Goal: Task Accomplishment & Management: Complete application form

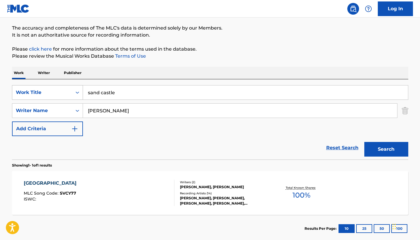
drag, startPoint x: 120, startPoint y: 93, endPoint x: 68, endPoint y: 94, distance: 52.4
click at [68, 94] on div "SearchWithCriteriae3d0f88e-bed0-47e0-aa86-a2a85403b867 Work Title sand castle" at bounding box center [210, 92] width 396 height 15
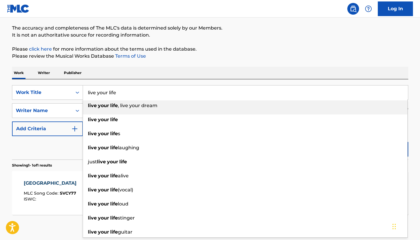
type input "live your life"
click at [48, 146] on div "Reset Search Search" at bounding box center [210, 147] width 396 height 23
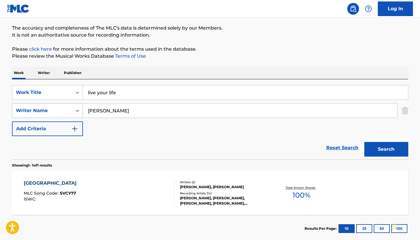
drag, startPoint x: 115, startPoint y: 111, endPoint x: 44, endPoint y: 109, distance: 70.9
click at [44, 109] on div "SearchWithCriteria7e3891c8-ea44-4ff9-b4cc-ce5cd72aa890 Writer Name [PERSON_NAME]" at bounding box center [210, 110] width 396 height 15
type input "[PERSON_NAME]"
click at [386, 149] on button "Search" at bounding box center [386, 149] width 44 height 15
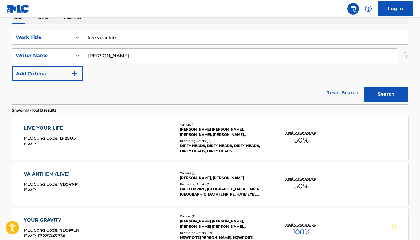
scroll to position [100, 0]
click at [53, 126] on div "LIVE YOUR LIFE" at bounding box center [50, 127] width 52 height 7
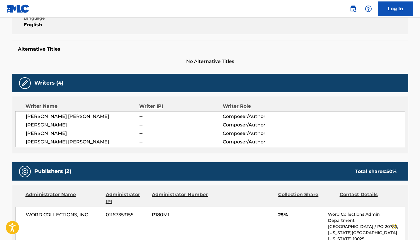
scroll to position [133, 0]
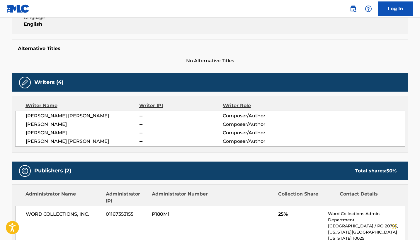
click at [392, 12] on link "Log In" at bounding box center [395, 8] width 35 height 15
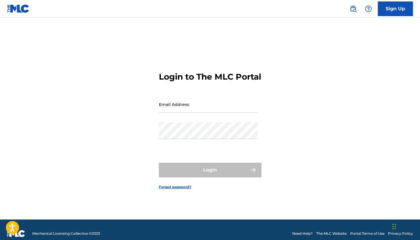
click at [176, 118] on div "Email Address" at bounding box center [208, 109] width 99 height 26
type input "[PERSON_NAME][EMAIL_ADDRESS][DOMAIN_NAME]"
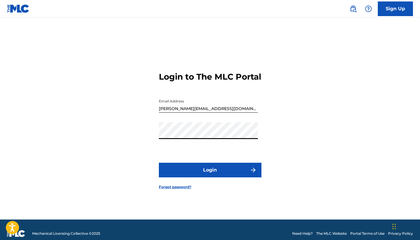
click at [199, 178] on button "Login" at bounding box center [210, 170] width 103 height 15
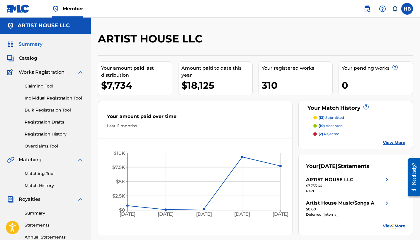
click at [34, 84] on link "Claiming Tool" at bounding box center [54, 86] width 59 height 6
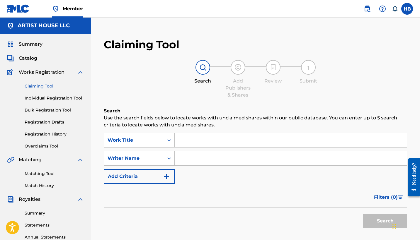
click at [220, 141] on input "Search Form" at bounding box center [291, 140] width 232 height 14
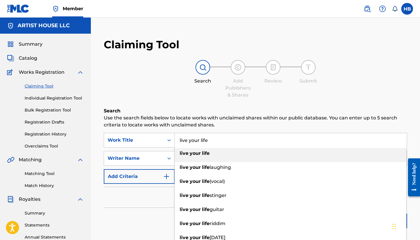
type input "live your life"
click at [201, 154] on span "Search Form" at bounding box center [201, 154] width 1 height 6
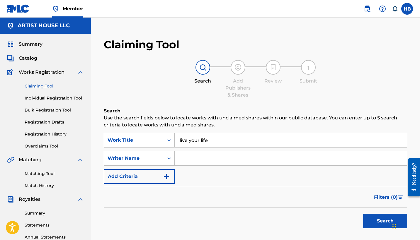
click at [189, 159] on input "Search Form" at bounding box center [291, 158] width 232 height 14
type input "bell"
click at [385, 221] on button "Search" at bounding box center [385, 221] width 44 height 15
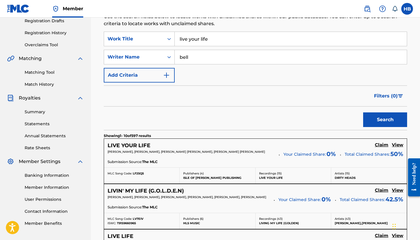
scroll to position [102, 0]
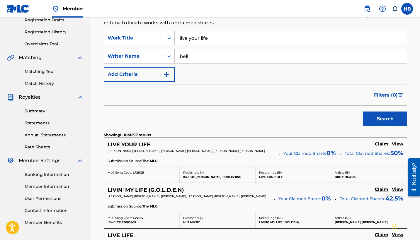
click at [127, 145] on h5 "LIVE YOUR LIFE" at bounding box center [129, 144] width 43 height 7
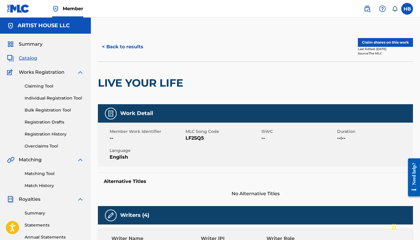
click at [391, 39] on button "Claim shares on this work" at bounding box center [385, 42] width 55 height 9
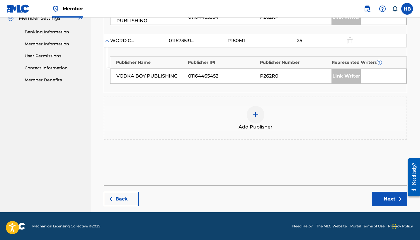
scroll to position [245, 0]
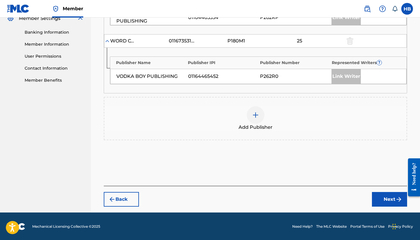
click at [259, 112] on img at bounding box center [255, 115] width 7 height 7
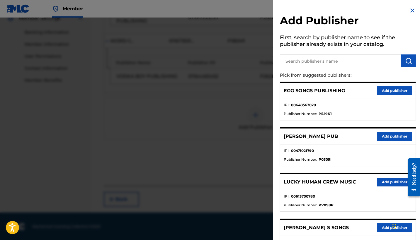
click at [383, 89] on button "Add publisher" at bounding box center [394, 90] width 35 height 9
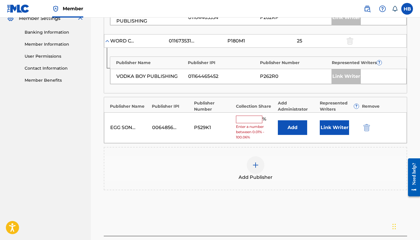
click at [248, 116] on input "text" at bounding box center [249, 120] width 26 height 8
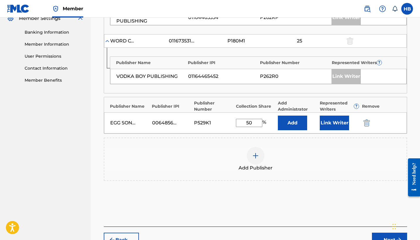
type input "50"
click at [327, 123] on button "Link Writer" at bounding box center [334, 123] width 29 height 15
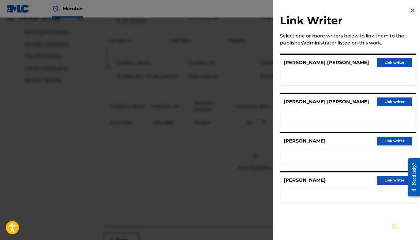
click at [388, 140] on button "Link writer" at bounding box center [394, 141] width 35 height 9
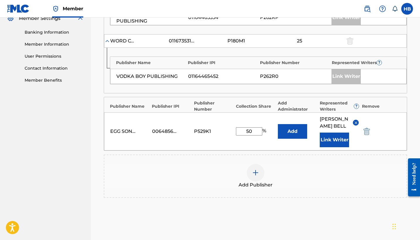
click at [339, 140] on button "Link Writer" at bounding box center [334, 140] width 29 height 15
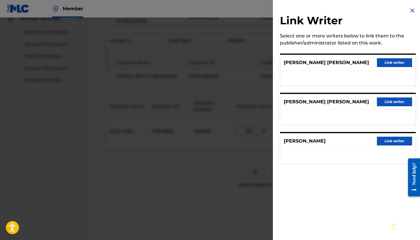
click at [391, 143] on button "Link writer" at bounding box center [394, 141] width 35 height 9
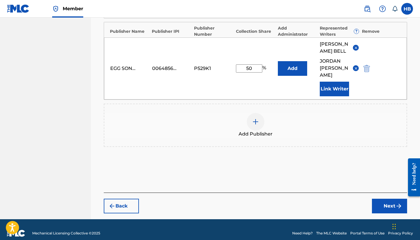
scroll to position [319, 0]
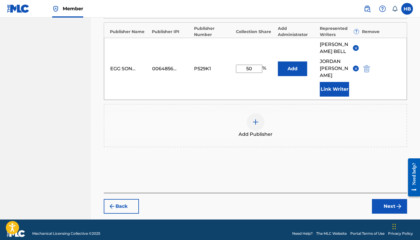
click at [379, 200] on button "Next" at bounding box center [389, 206] width 35 height 15
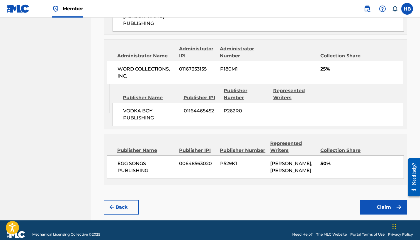
scroll to position [342, 0]
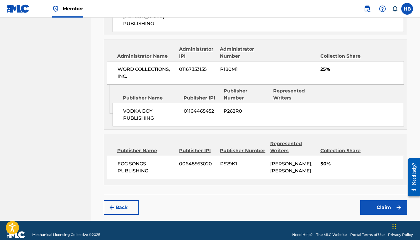
click at [373, 200] on button "Claim" at bounding box center [383, 207] width 47 height 15
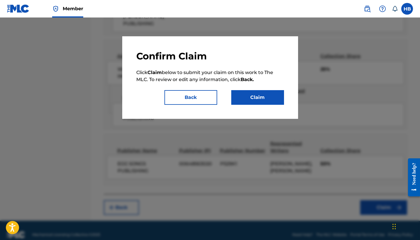
click at [253, 97] on button "Claim" at bounding box center [257, 97] width 53 height 15
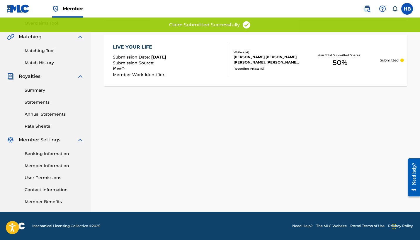
scroll to position [123, 0]
